Goal: Task Accomplishment & Management: Use online tool/utility

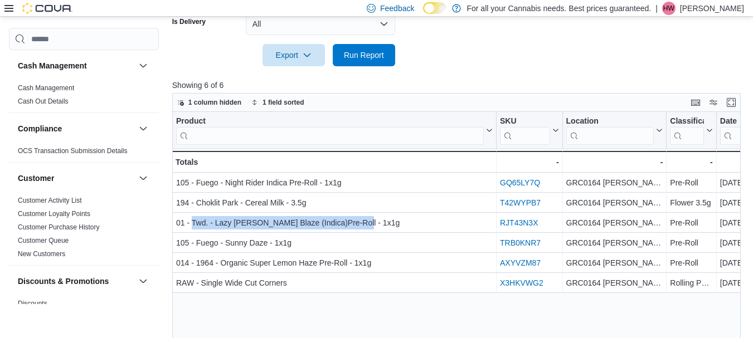
scroll to position [821, 0]
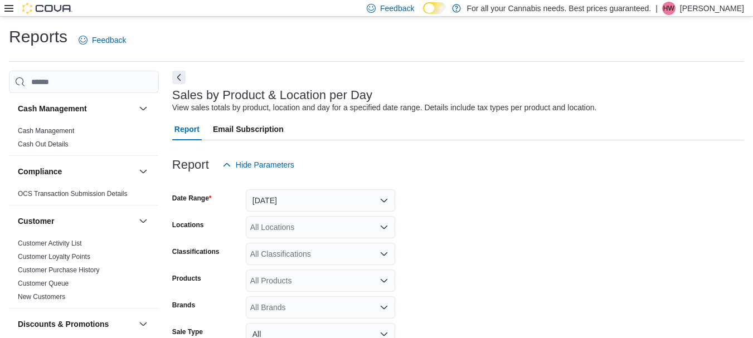
scroll to position [26, 0]
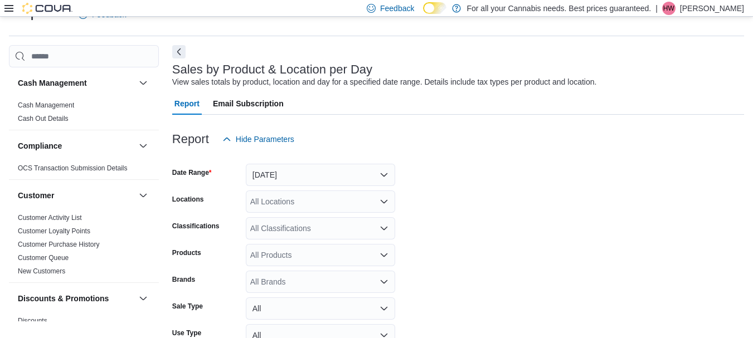
click at [267, 112] on span "Email Subscription" at bounding box center [248, 104] width 71 height 22
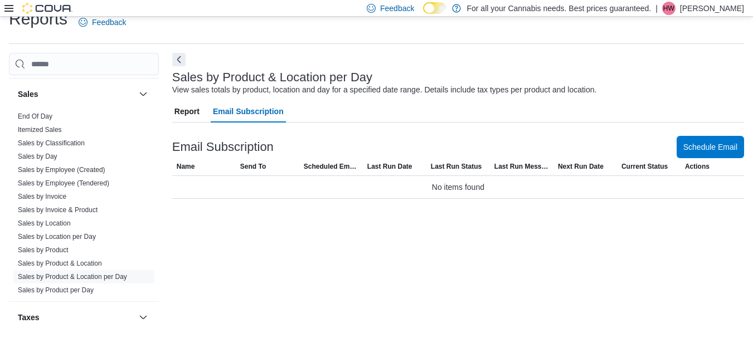
scroll to position [773, 0]
click at [42, 122] on span "End Of Day" at bounding box center [35, 117] width 35 height 9
click at [37, 118] on link "End Of Day" at bounding box center [35, 117] width 35 height 8
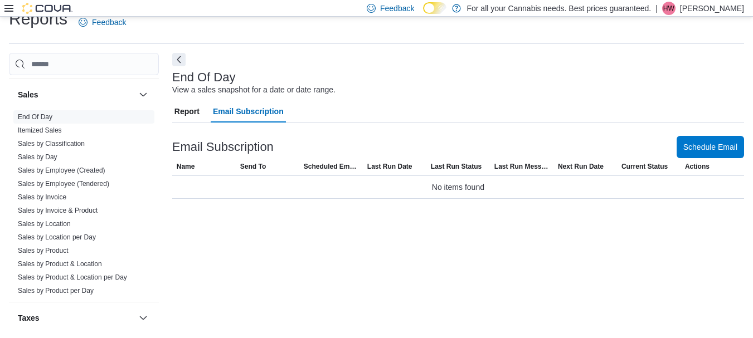
click at [185, 113] on span "Report" at bounding box center [187, 111] width 25 height 22
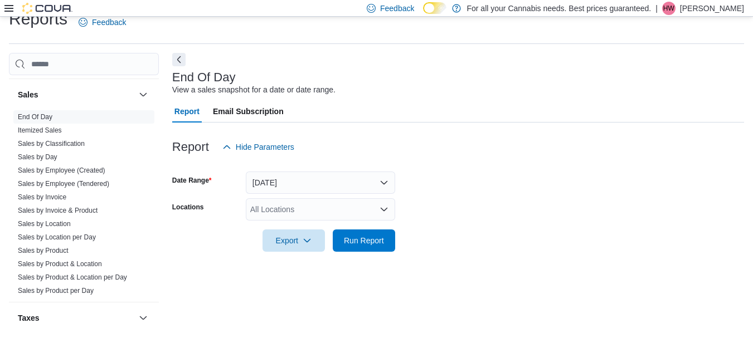
click at [316, 210] on div "All Locations" at bounding box center [320, 209] width 149 height 22
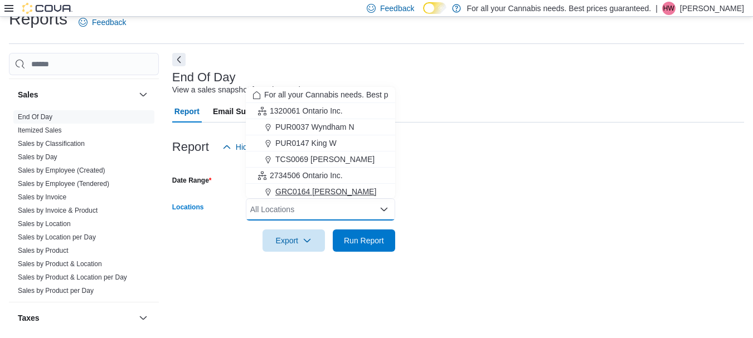
click at [322, 187] on span "GRC0164 [PERSON_NAME]" at bounding box center [325, 191] width 101 height 11
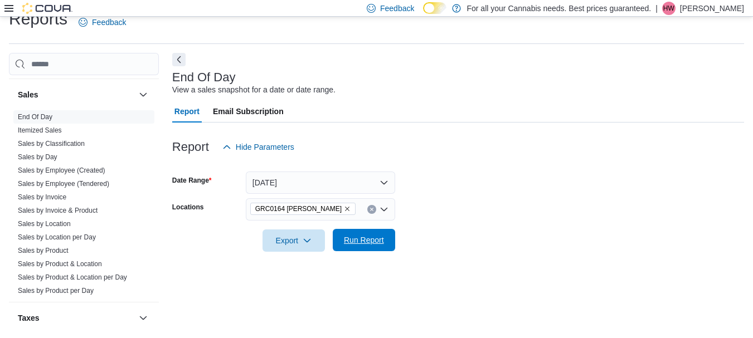
click at [347, 243] on span "Run Report" at bounding box center [364, 240] width 40 height 11
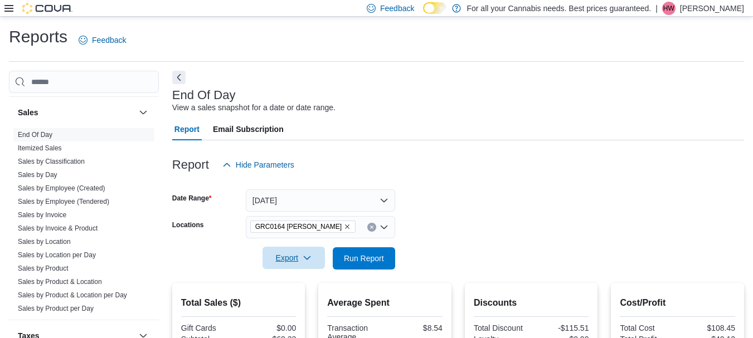
click at [318, 258] on span "Export" at bounding box center [293, 258] width 49 height 22
click at [281, 301] on span "Export to Pdf" at bounding box center [295, 303] width 50 height 9
